Goal: Task Accomplishment & Management: Manage account settings

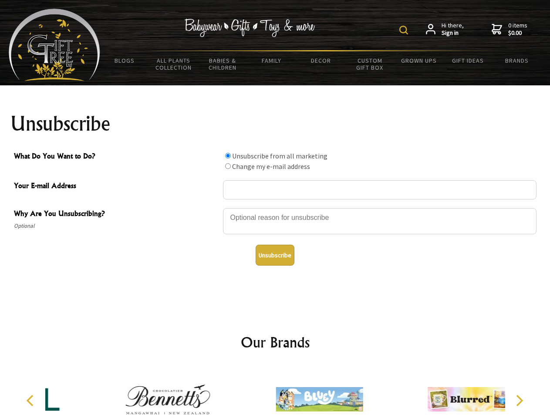
click at [405, 30] on img at bounding box center [403, 30] width 9 height 9
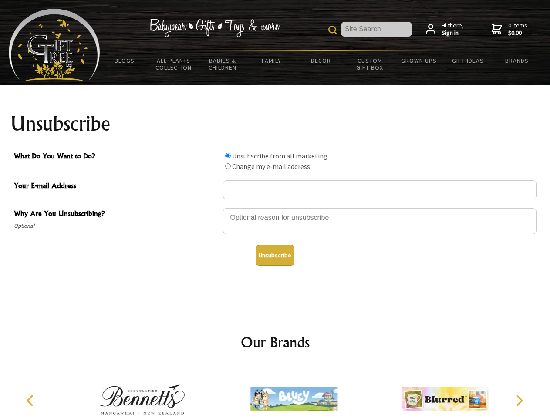
click at [275, 208] on div at bounding box center [379, 222] width 313 height 30
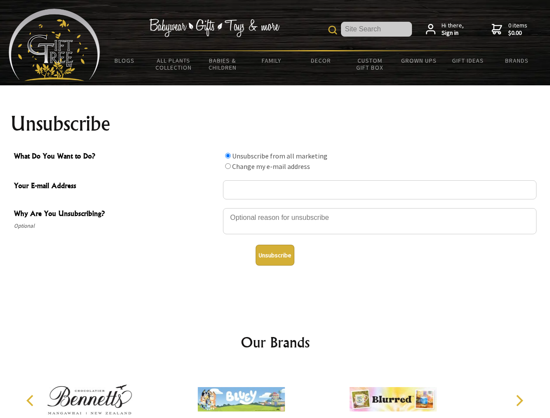
click at [228, 155] on input "What Do You Want to Do?" at bounding box center [228, 156] width 6 height 6
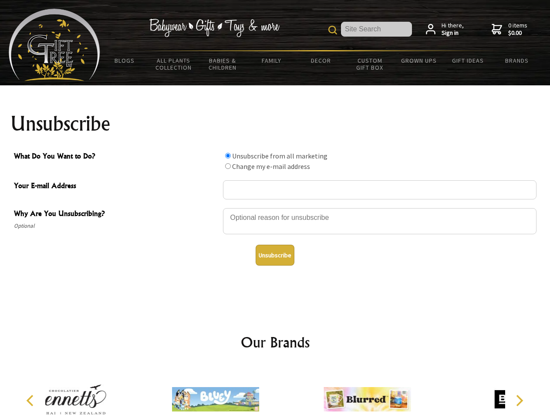
click at [228, 166] on input "What Do You Want to Do?" at bounding box center [228, 166] width 6 height 6
radio input "true"
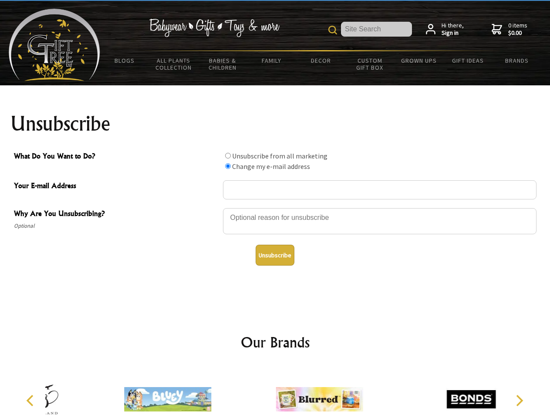
click at [275, 255] on button "Unsubscribe" at bounding box center [275, 255] width 39 height 21
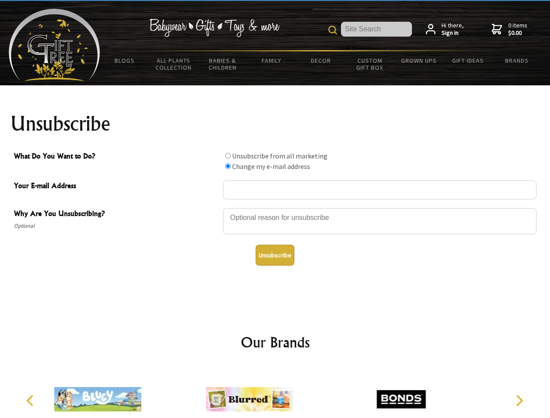
click at [275, 392] on div at bounding box center [249, 400] width 151 height 68
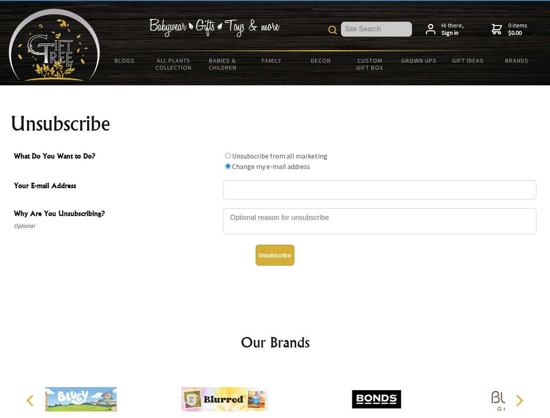
click at [31, 400] on icon "Previous" at bounding box center [30, 400] width 11 height 11
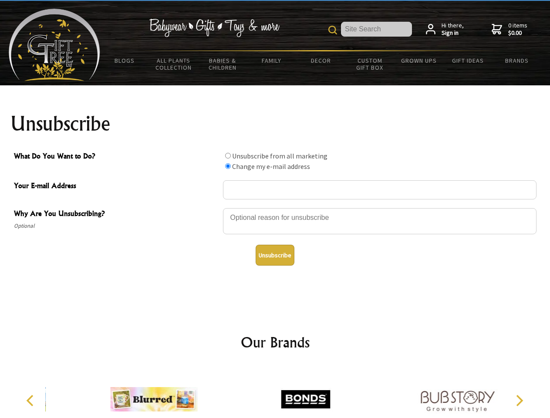
click at [519, 400] on icon "Next" at bounding box center [518, 400] width 11 height 11
